Goal: Find specific page/section: Find specific page/section

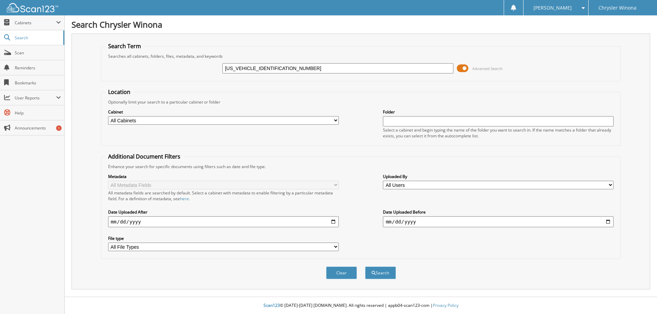
type input "[US_VEHICLE_IDENTIFICATION_NUMBER]"
click at [394, 265] on div "Clear Search" at bounding box center [361, 273] width 520 height 28
click at [391, 270] on button "Search" at bounding box center [380, 273] width 31 height 13
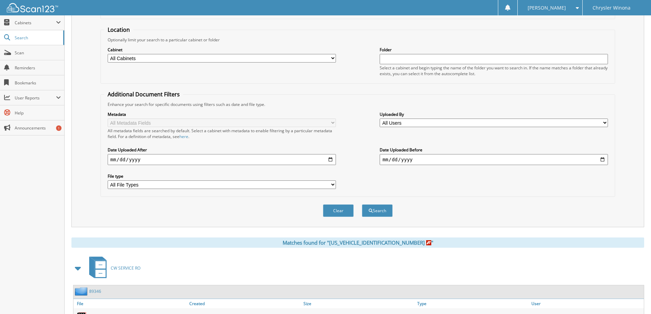
scroll to position [110, 0]
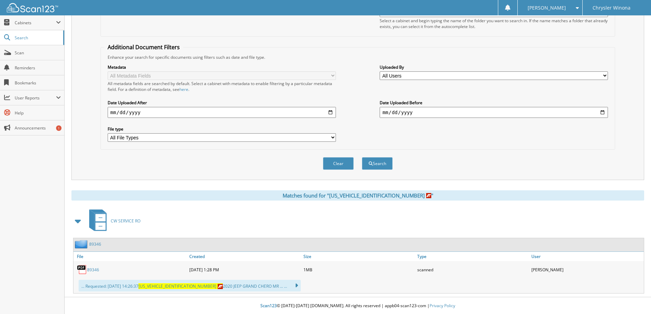
click at [90, 271] on link "89346" at bounding box center [93, 270] width 12 height 6
